Goal: Find specific page/section: Find specific page/section

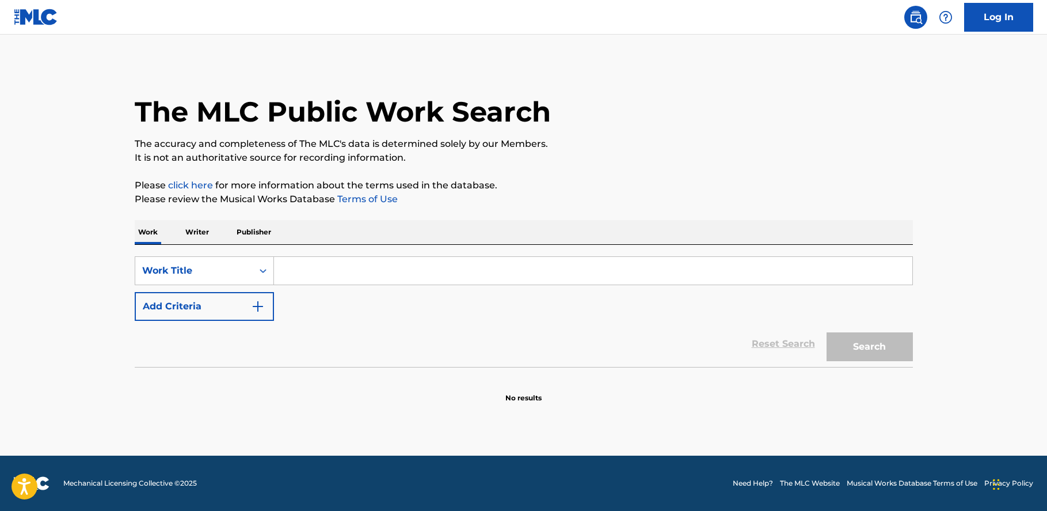
click at [329, 267] on input "Search Form" at bounding box center [593, 271] width 638 height 28
type input "[PERSON_NAME]"
click at [827, 332] on button "Search" at bounding box center [870, 346] width 86 height 29
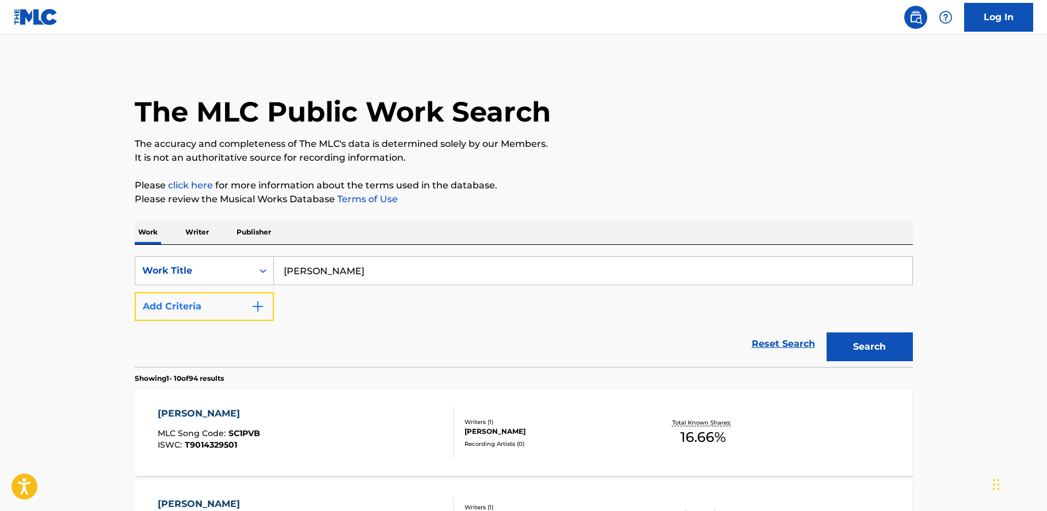
click at [234, 309] on button "Add Criteria" at bounding box center [204, 306] width 139 height 29
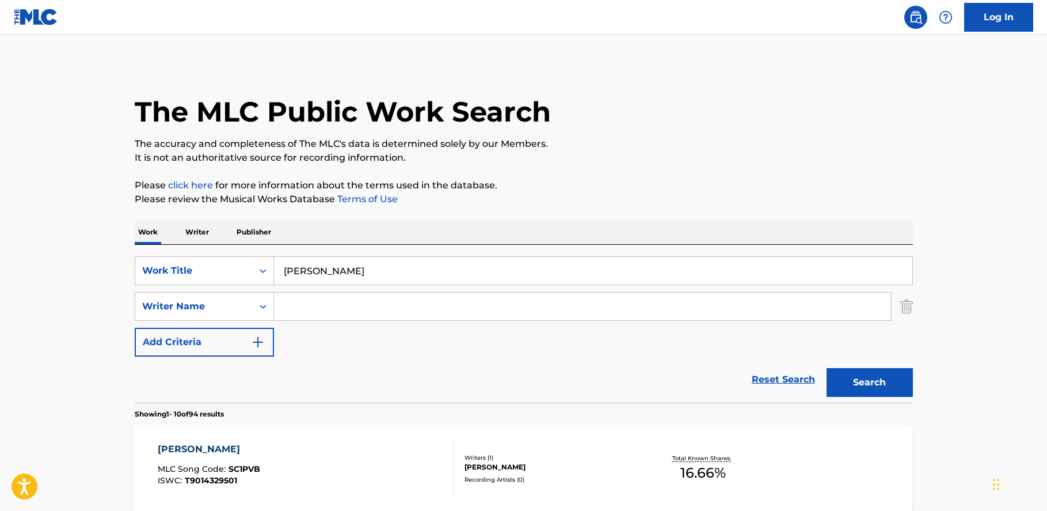
click at [307, 303] on input "Search Form" at bounding box center [582, 306] width 617 height 28
type input "[PERSON_NAME]"
click at [827, 368] on button "Search" at bounding box center [870, 382] width 86 height 29
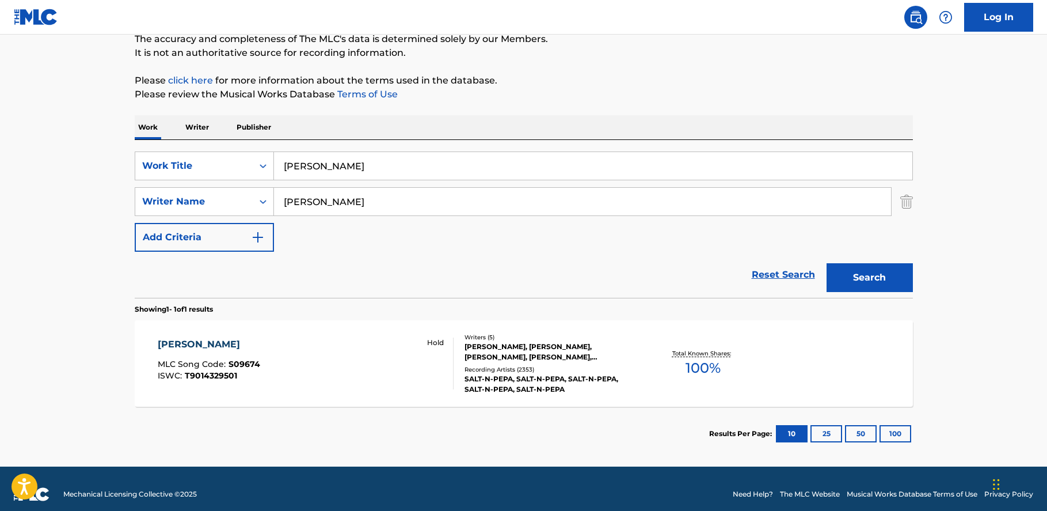
scroll to position [116, 0]
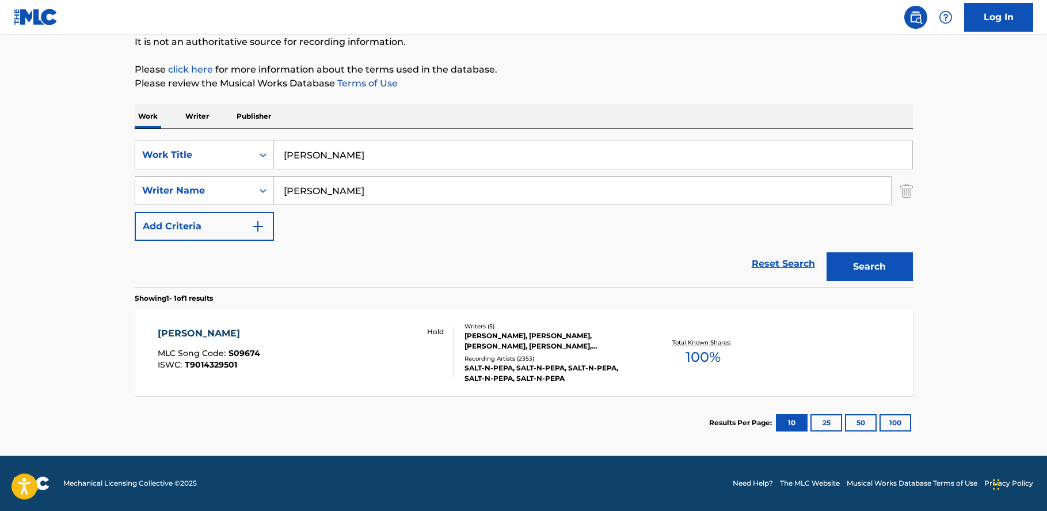
click at [184, 328] on div "[PERSON_NAME]" at bounding box center [209, 333] width 102 height 14
